Goal: Transaction & Acquisition: Purchase product/service

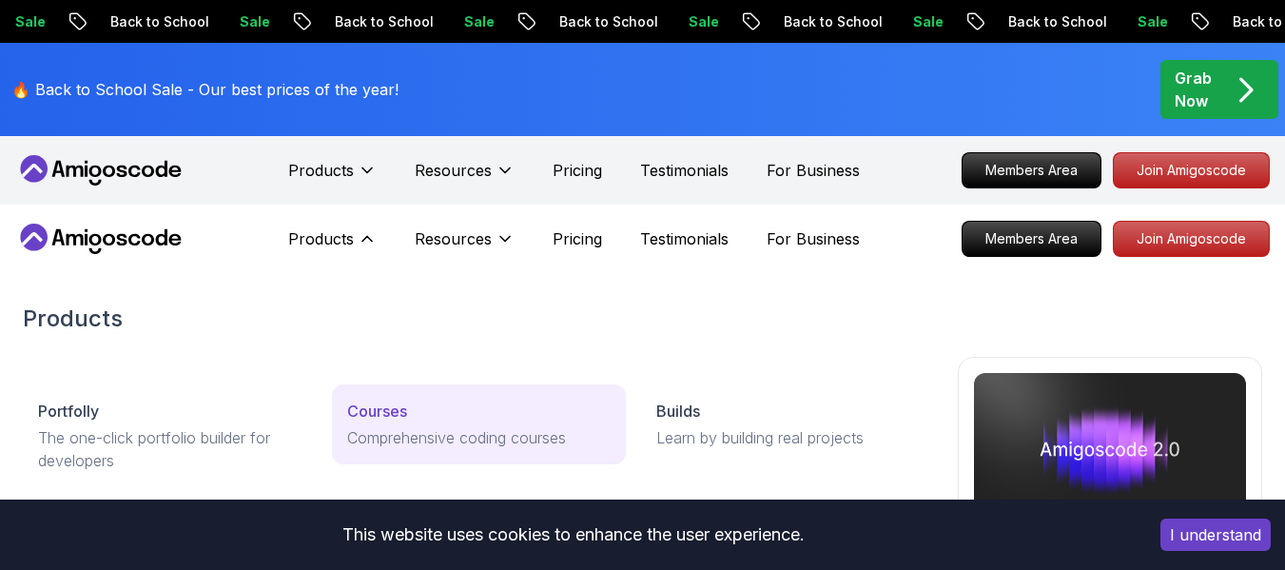
click at [407, 403] on p "Courses" at bounding box center [377, 410] width 60 height 23
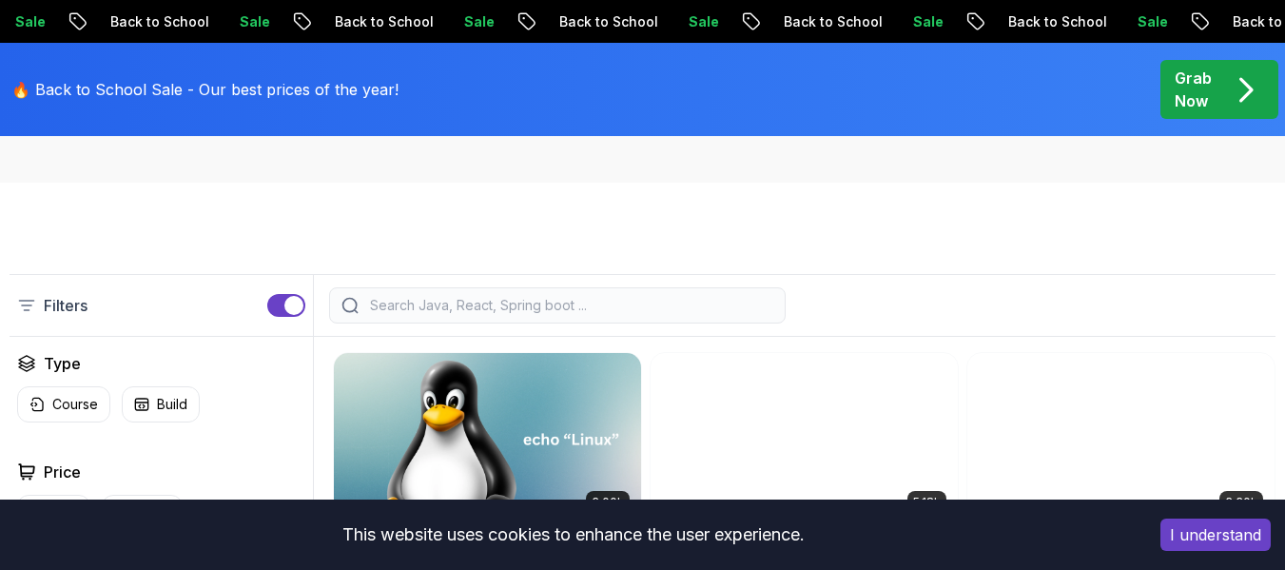
scroll to position [444, 0]
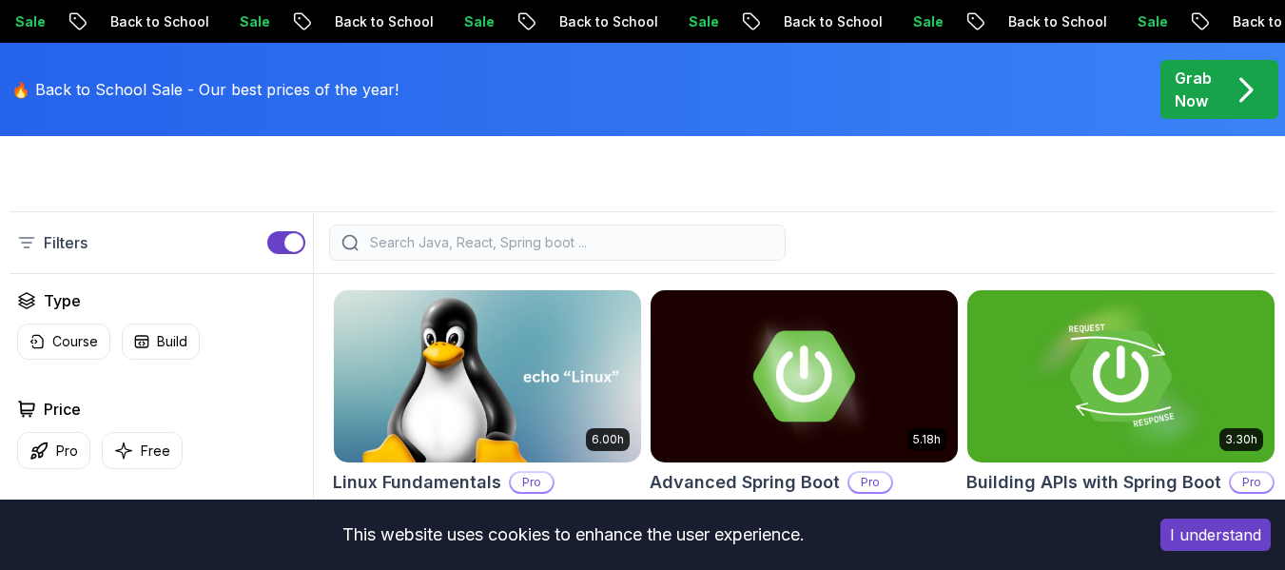
click at [1232, 536] on button "I understand" at bounding box center [1215, 534] width 110 height 32
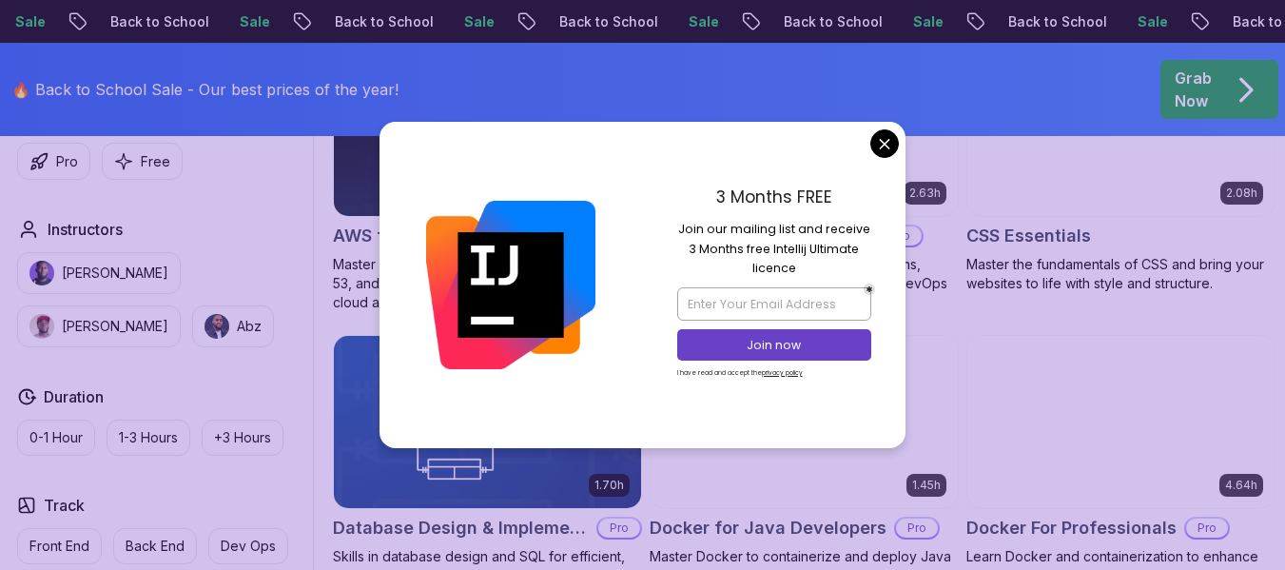
scroll to position [1586, 0]
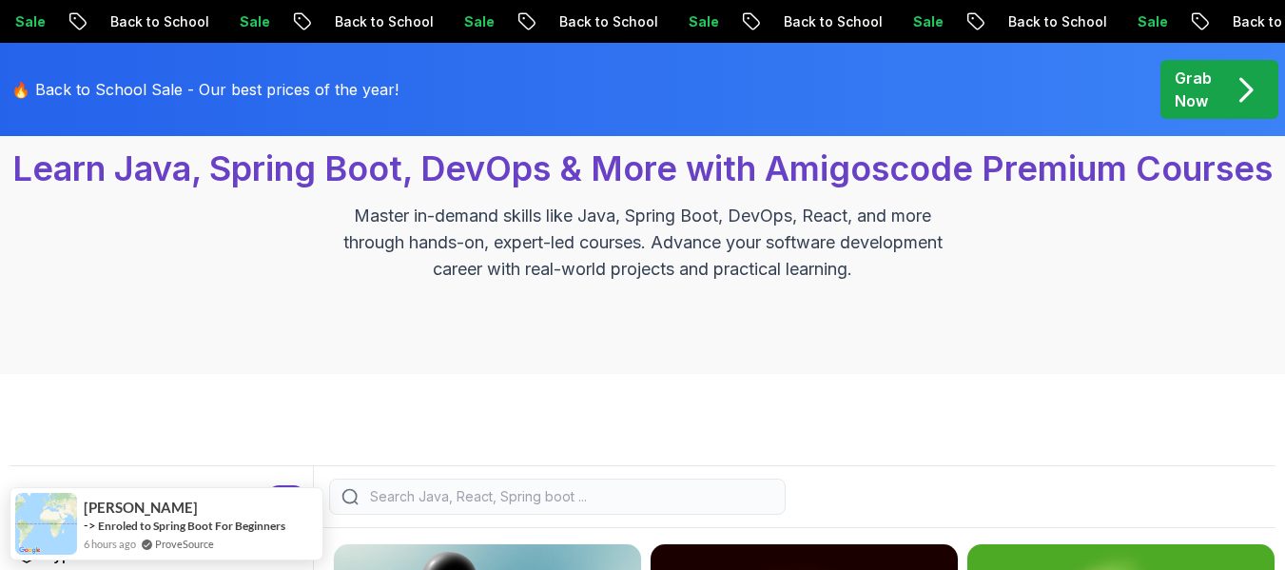
scroll to position [0, 0]
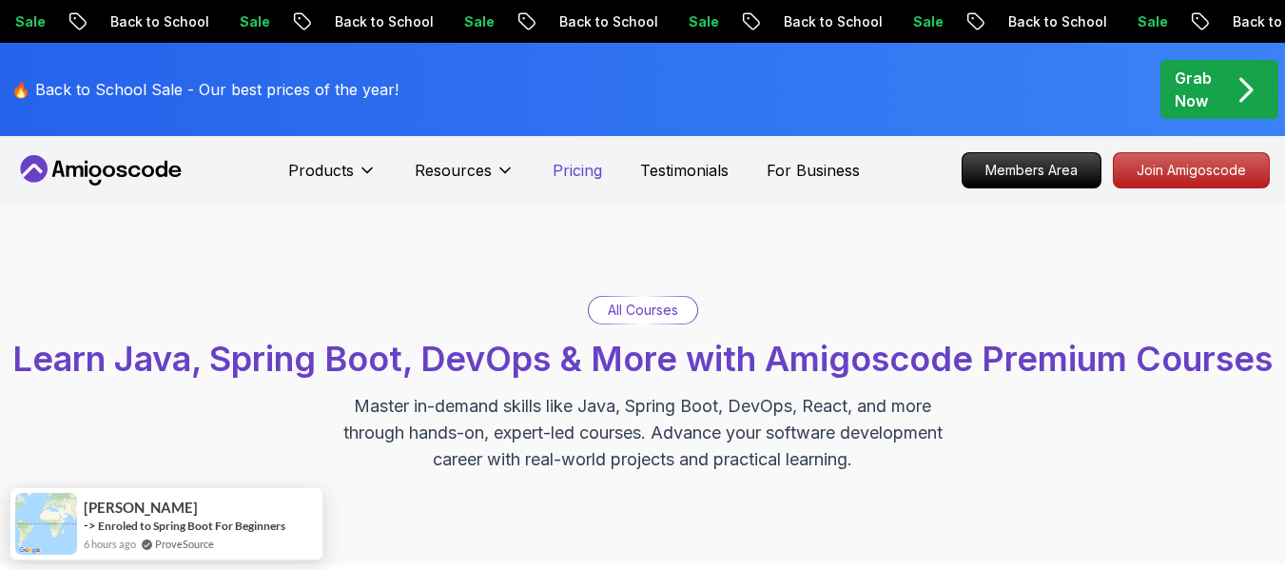
click at [583, 173] on p "Pricing" at bounding box center [577, 170] width 49 height 23
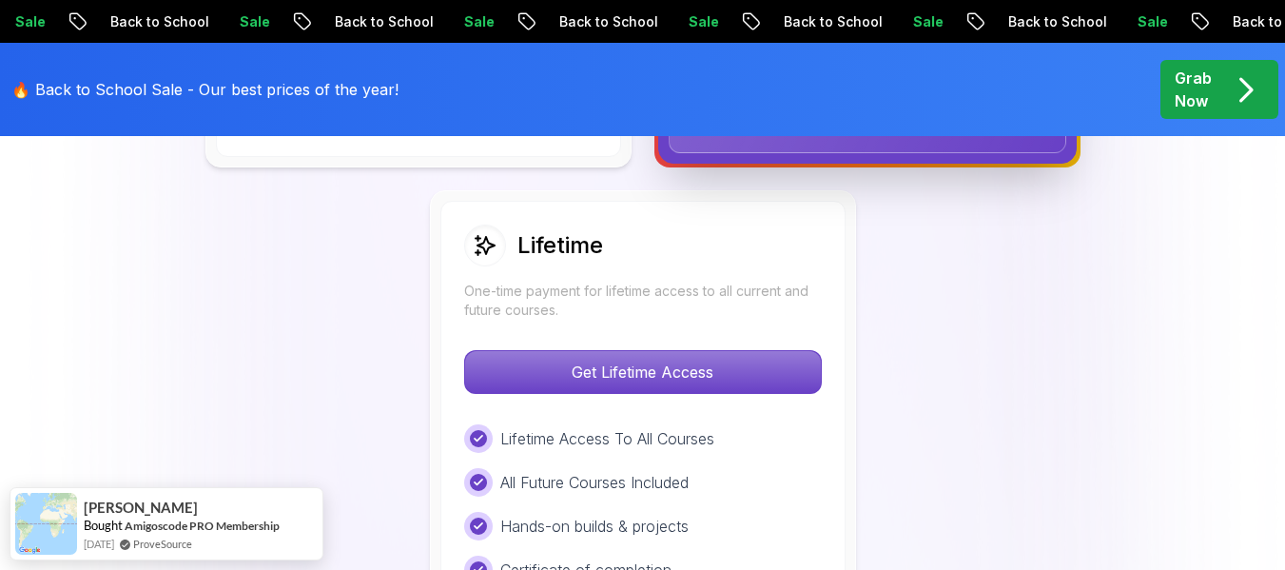
scroll to position [1395, 0]
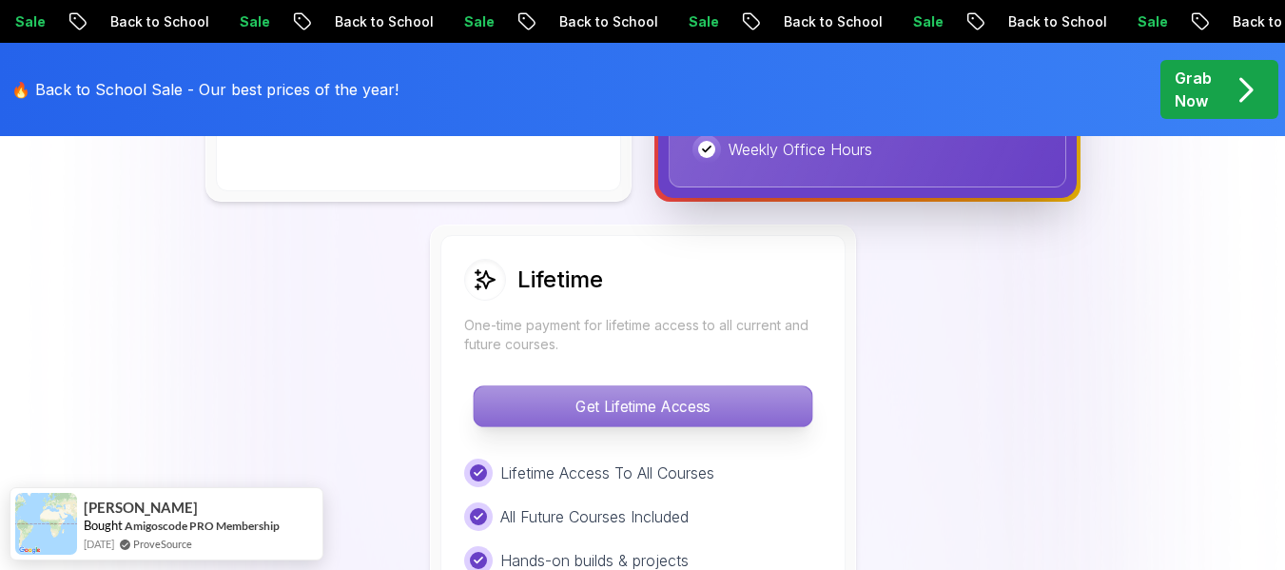
click at [625, 402] on p "Get Lifetime Access" at bounding box center [643, 406] width 338 height 40
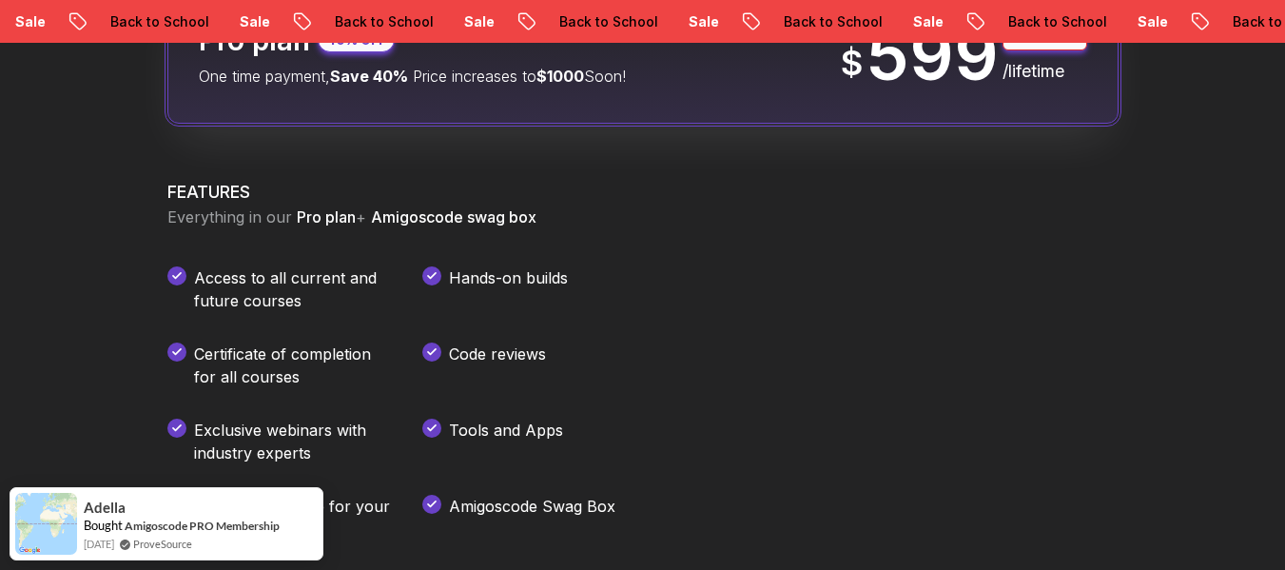
scroll to position [2537, 0]
